Goal: Task Accomplishment & Management: Use online tool/utility

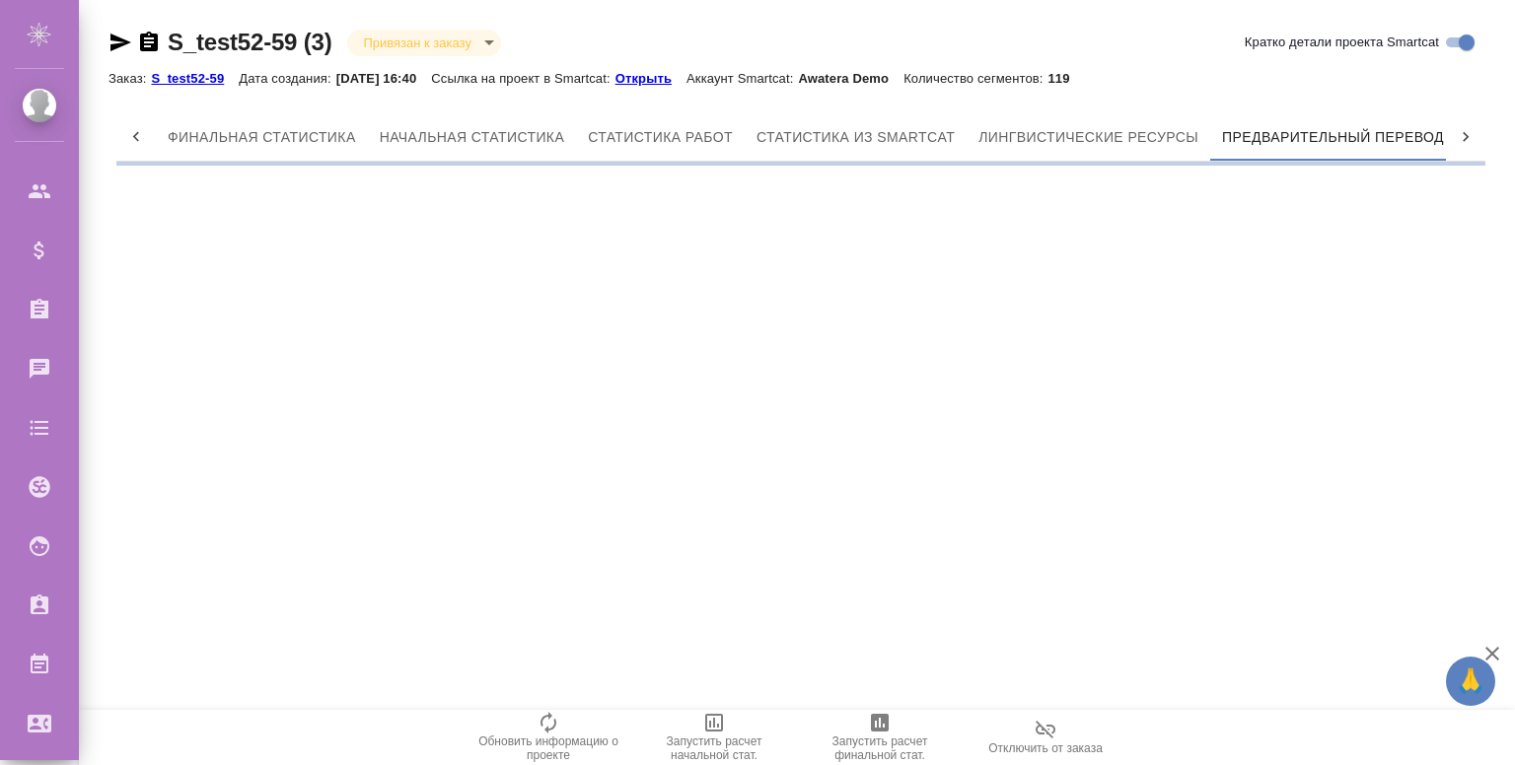
scroll to position [0, 9]
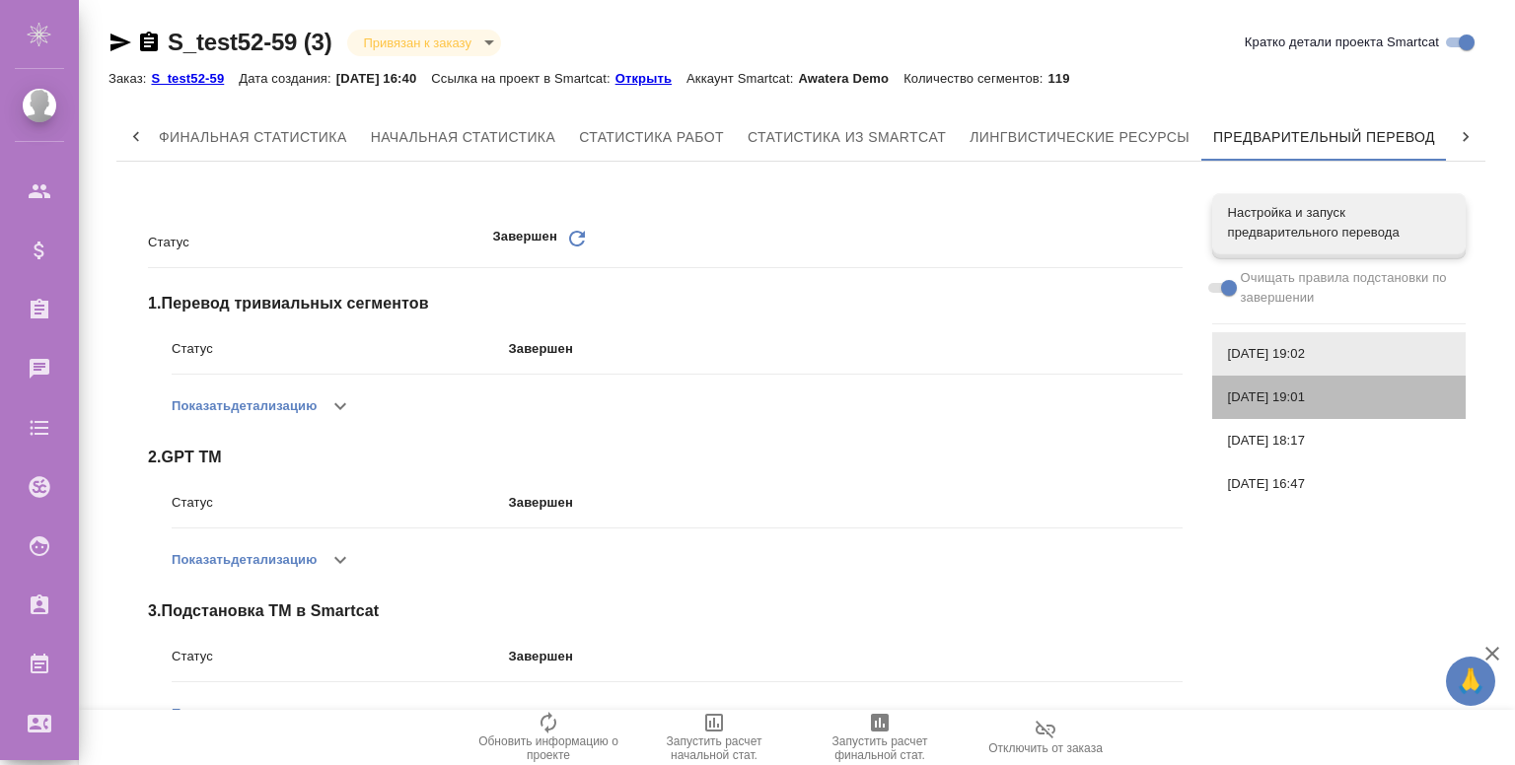
click at [1290, 392] on span "26.08.2025, 19:01" at bounding box center [1339, 398] width 222 height 20
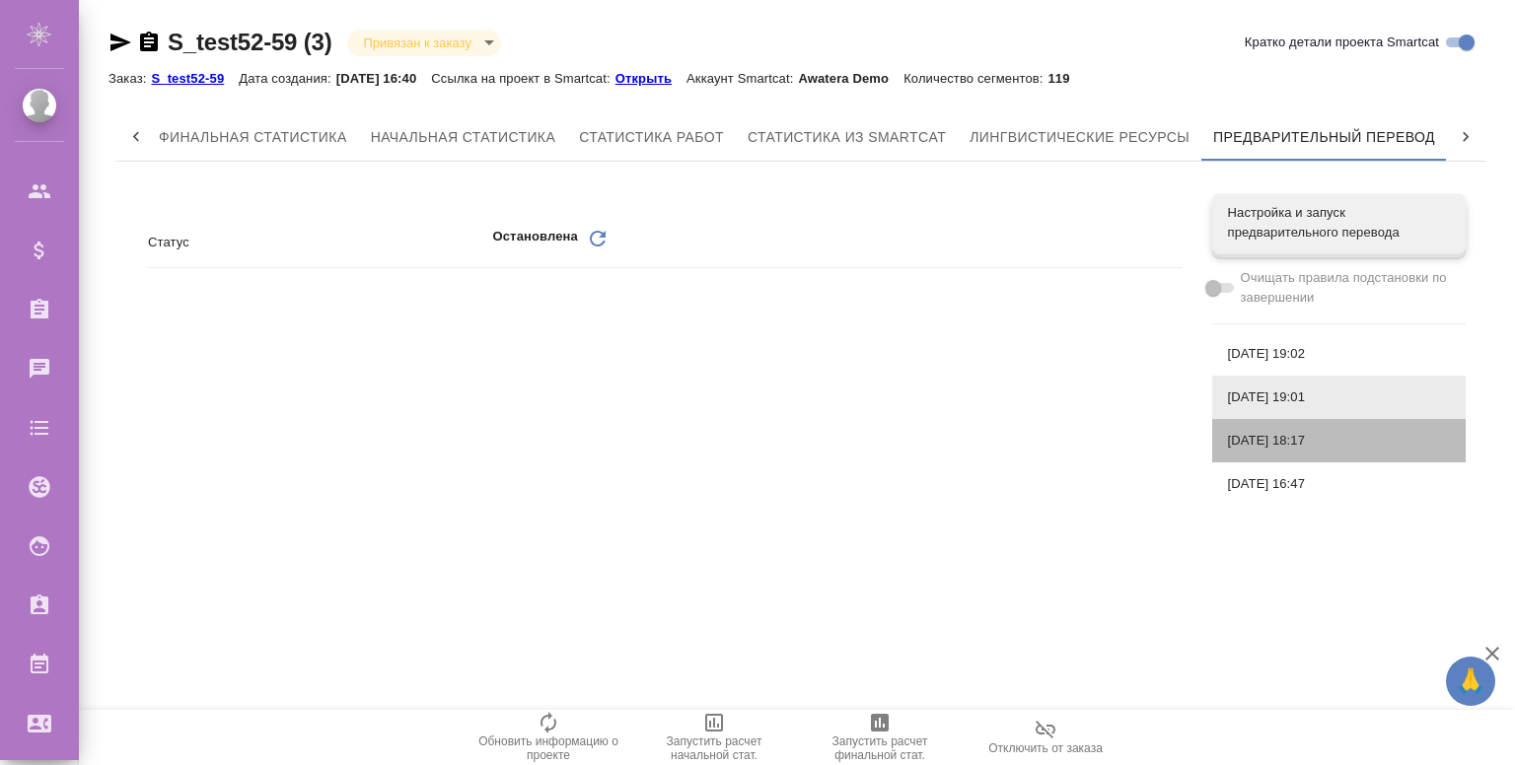
click at [1285, 447] on span "26.08.2025, 18:17" at bounding box center [1339, 441] width 222 height 20
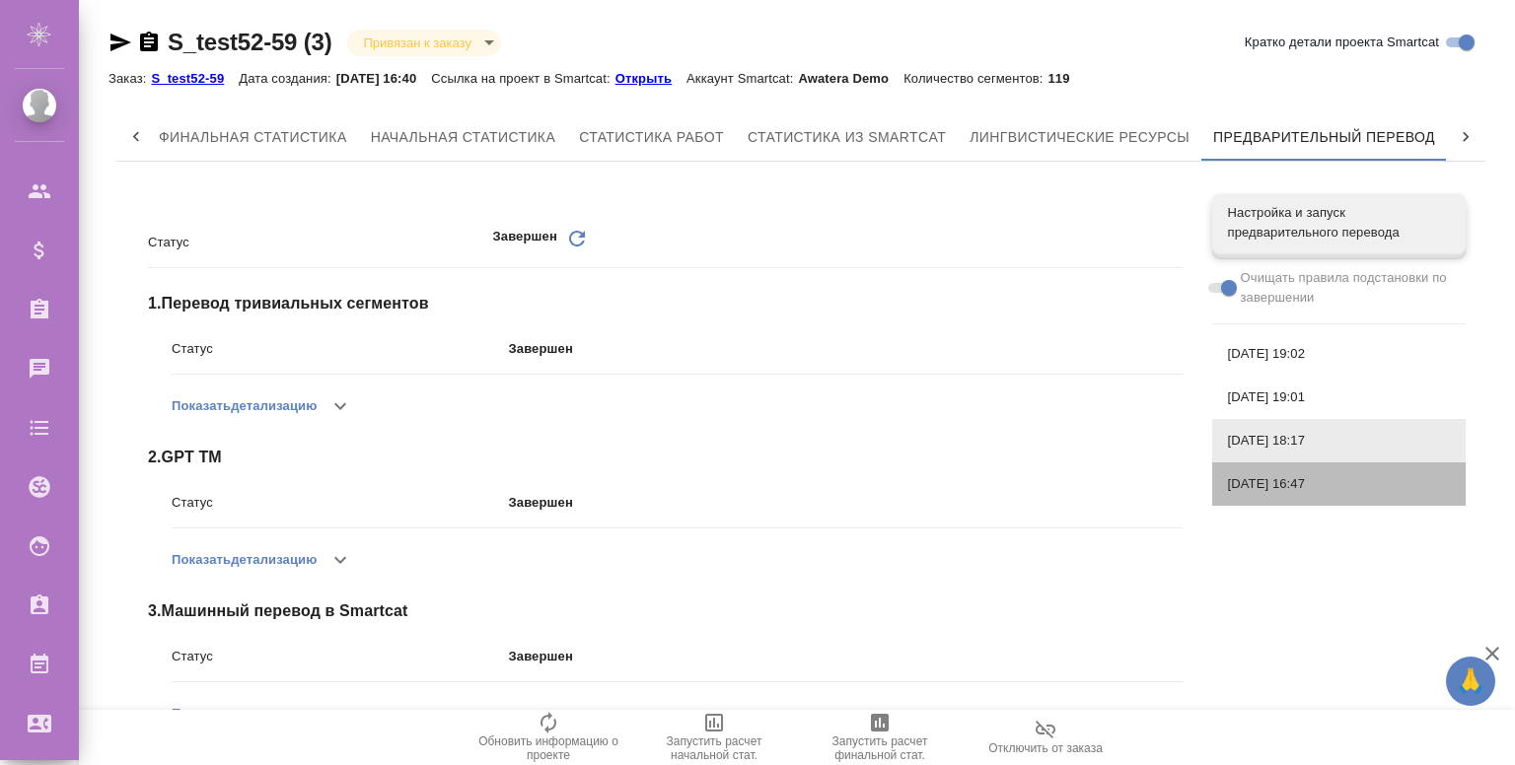
click at [1281, 481] on span "26.08.2025, 16:47" at bounding box center [1339, 484] width 222 height 20
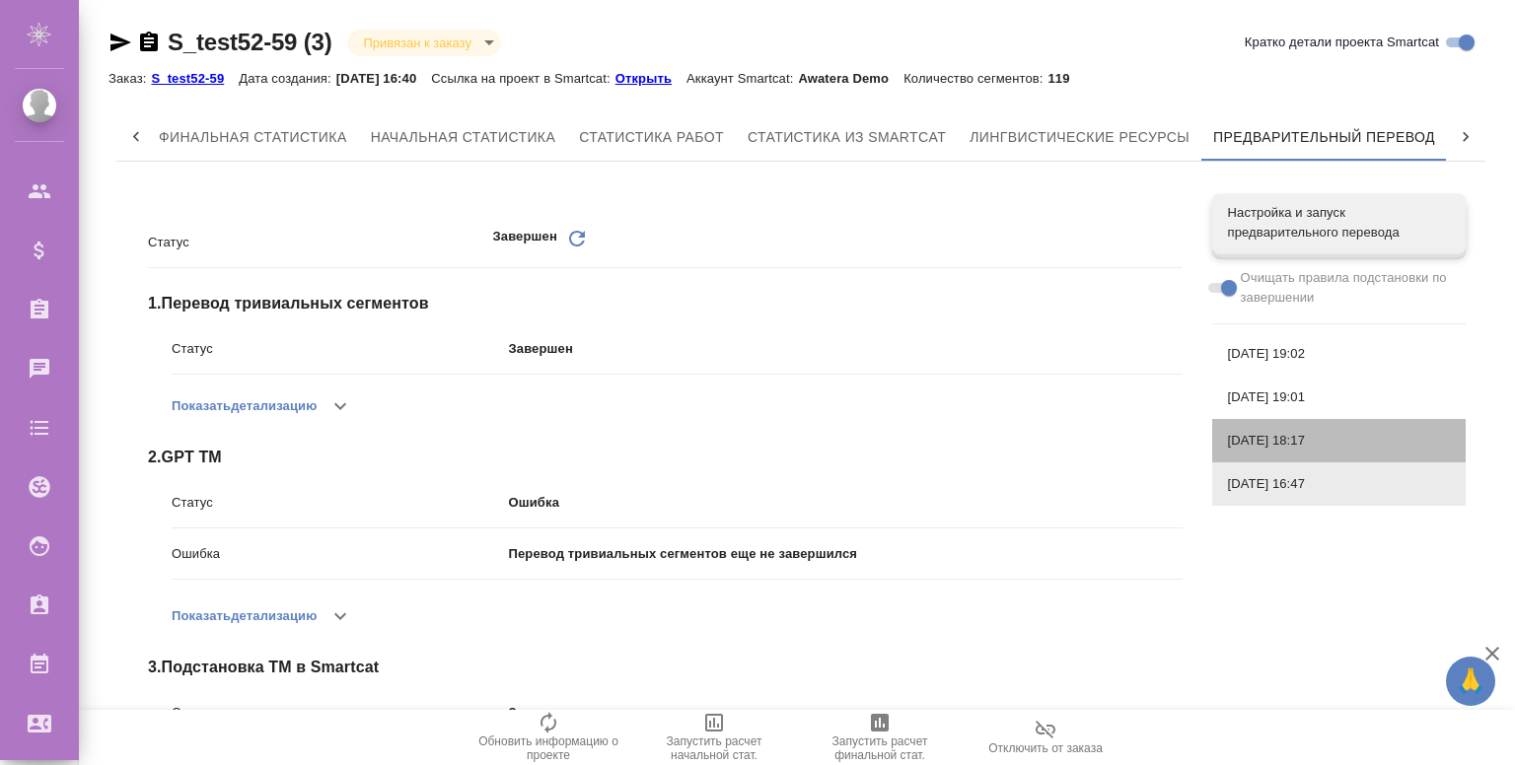
click at [1297, 437] on span "26.08.2025, 18:17" at bounding box center [1339, 441] width 222 height 20
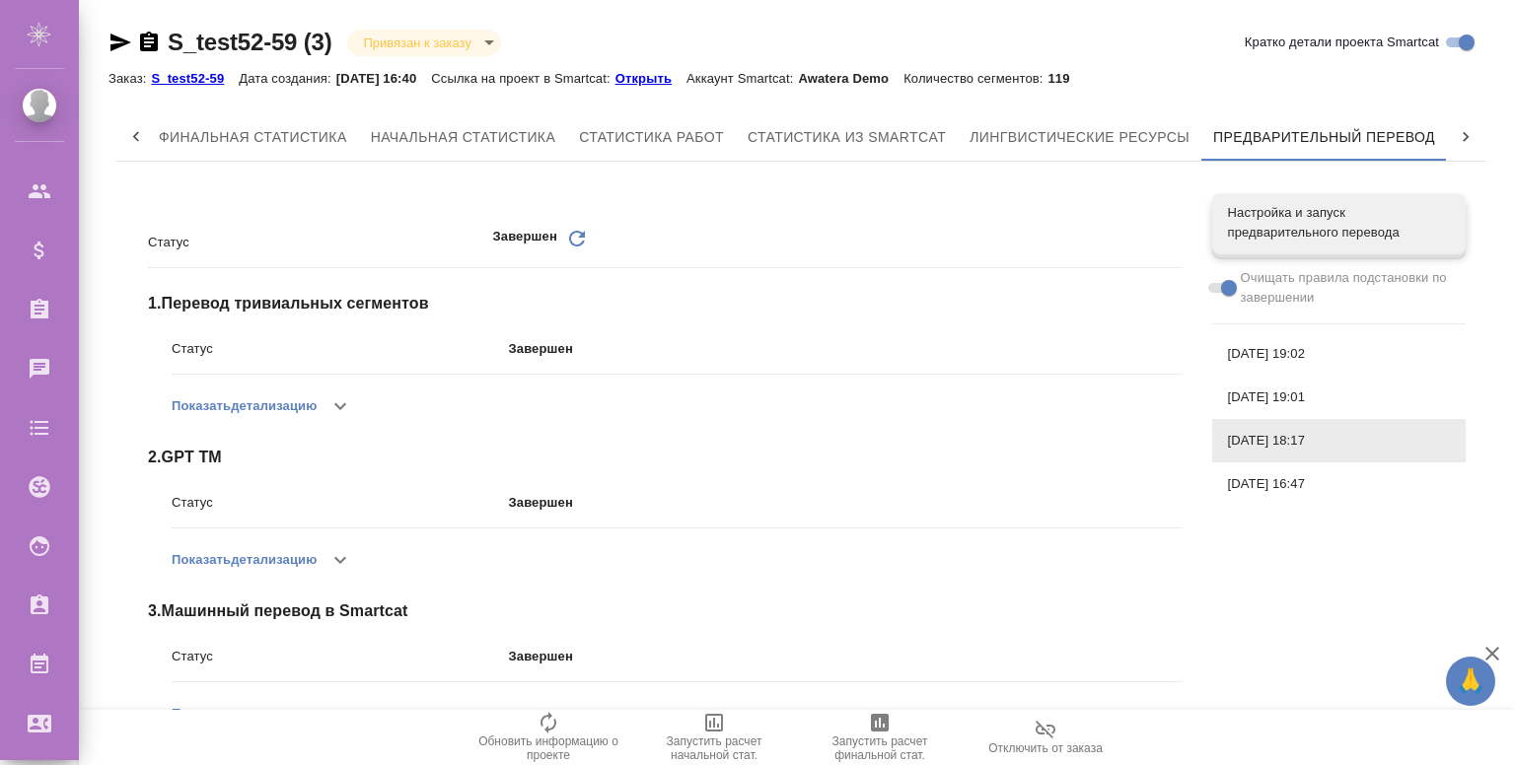
click at [1311, 392] on span "26.08.2025, 19:01" at bounding box center [1339, 398] width 222 height 20
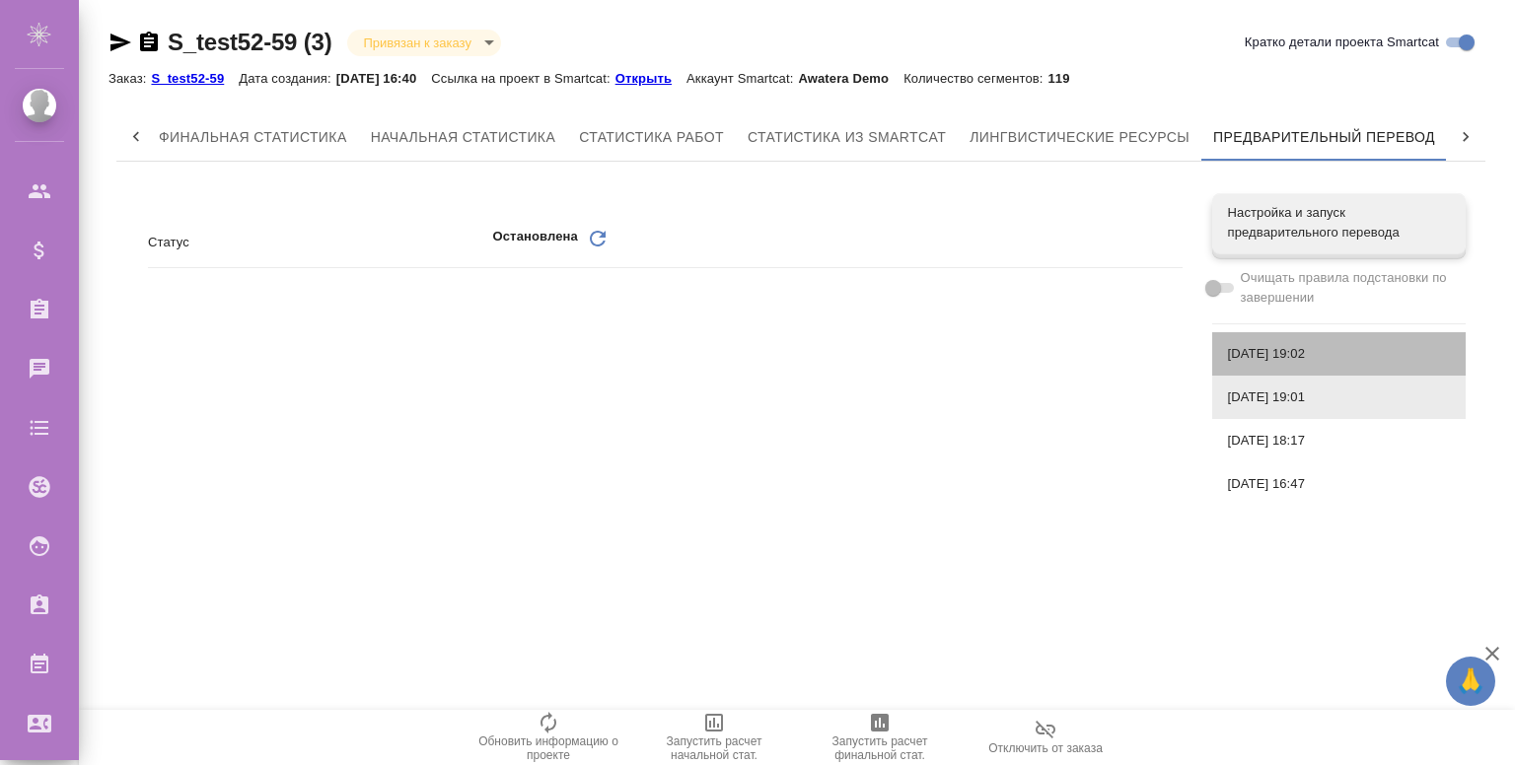
click at [1316, 349] on span "26.08.2025, 19:02" at bounding box center [1339, 354] width 222 height 20
checkbox input "true"
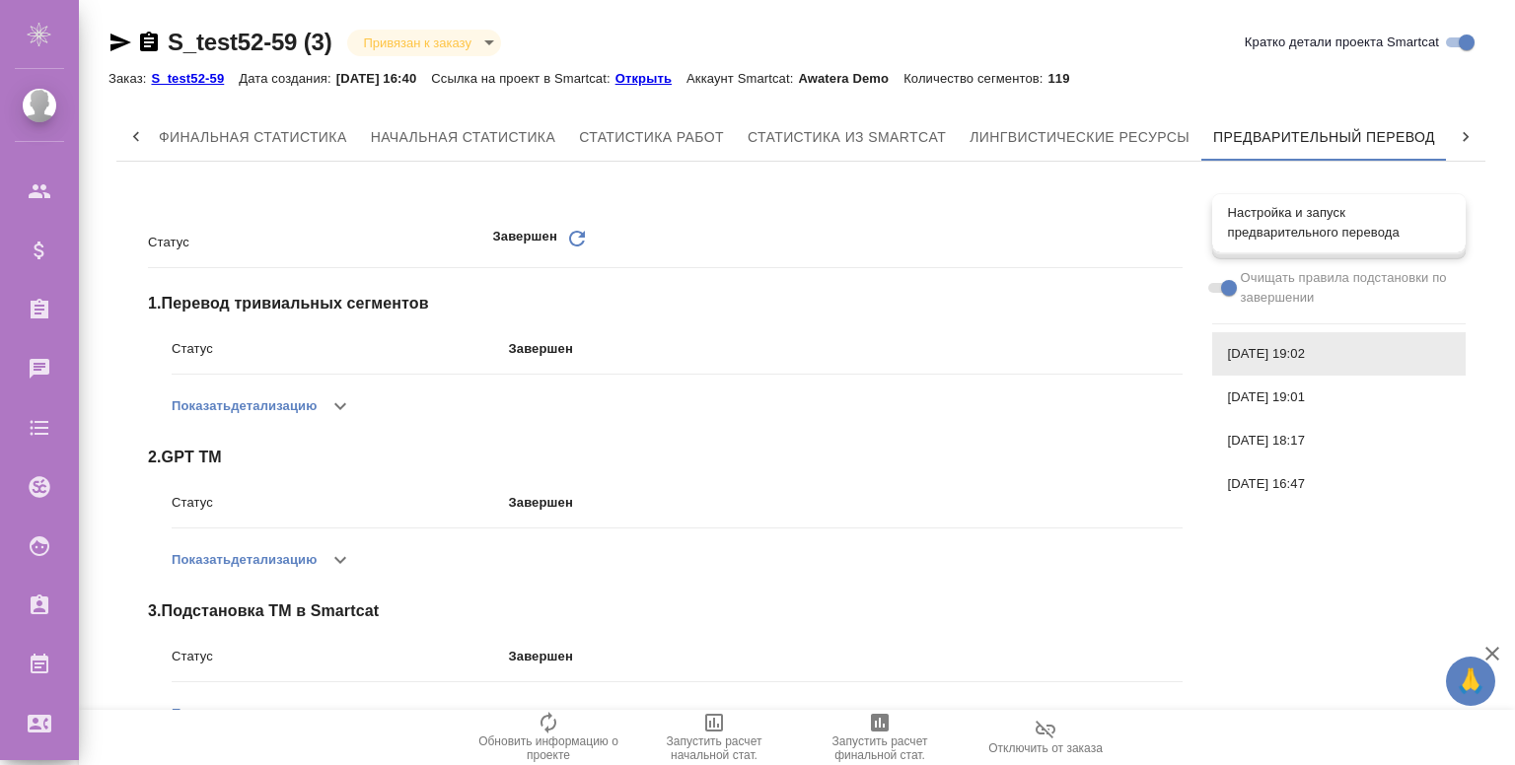
click at [1303, 207] on span "Настройка и запуск предварительного перевода" at bounding box center [1339, 222] width 222 height 39
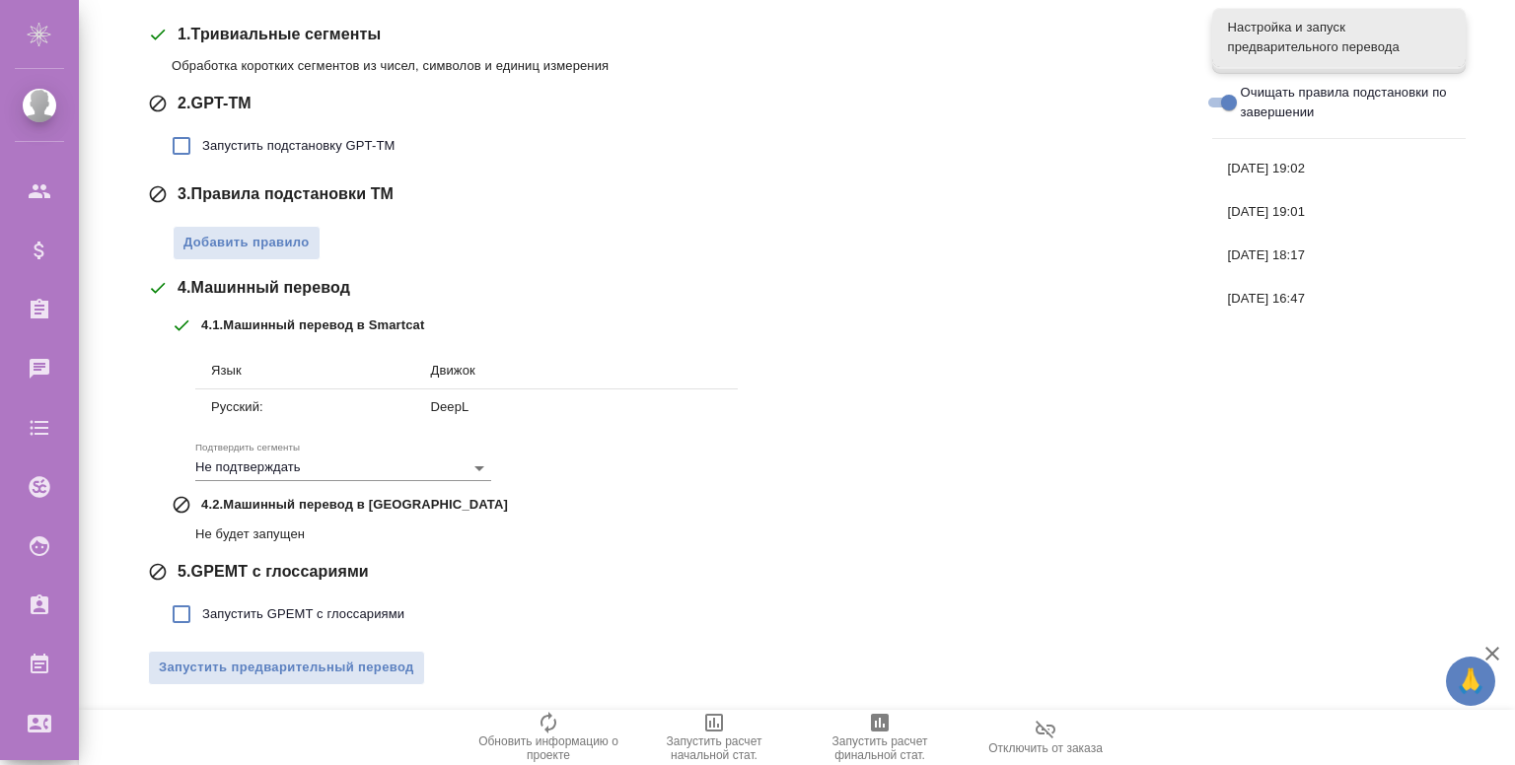
scroll to position [0, 0]
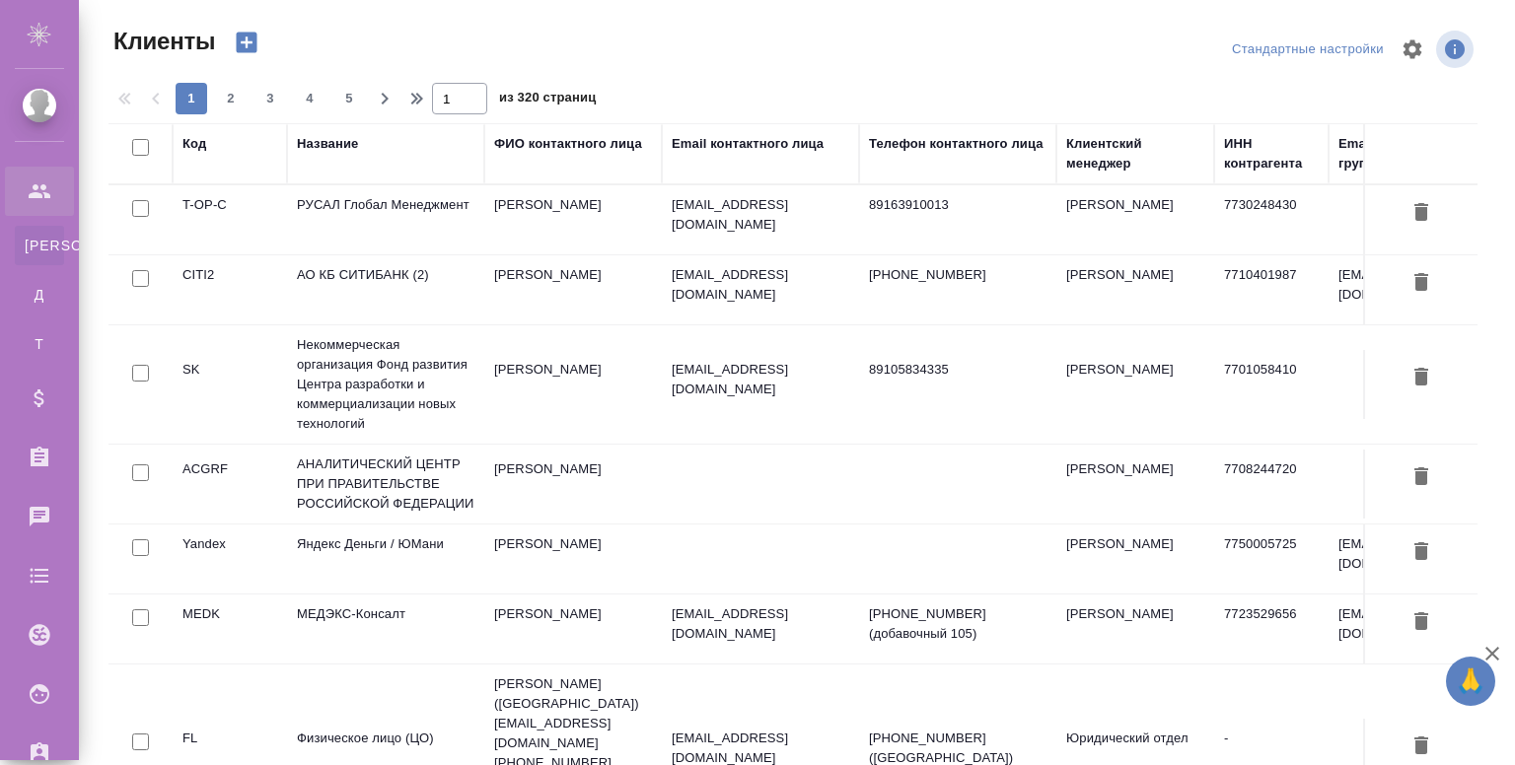
select select "RU"
